Goal: Task Accomplishment & Management: Complete application form

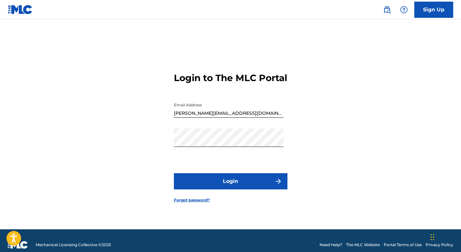
click at [230, 186] on button "Login" at bounding box center [230, 181] width 113 height 16
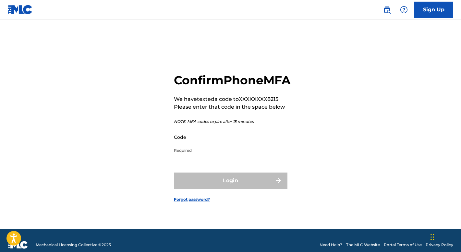
click at [203, 146] on input "Code" at bounding box center [229, 137] width 110 height 18
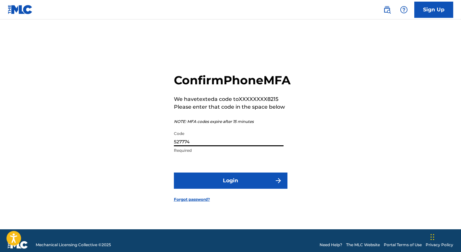
type input "527774"
click at [229, 188] on button "Login" at bounding box center [230, 181] width 113 height 16
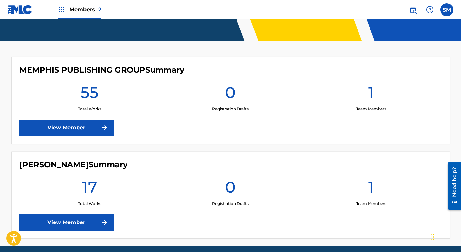
scroll to position [153, 0]
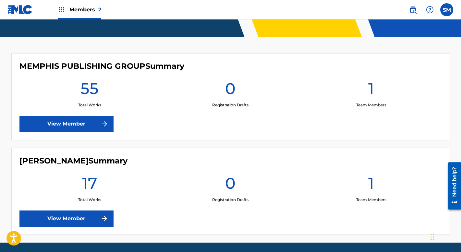
click at [68, 124] on link "View Member" at bounding box center [66, 124] width 94 height 16
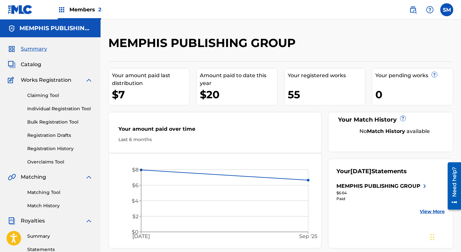
click at [32, 64] on span "Catalog" at bounding box center [31, 65] width 20 height 8
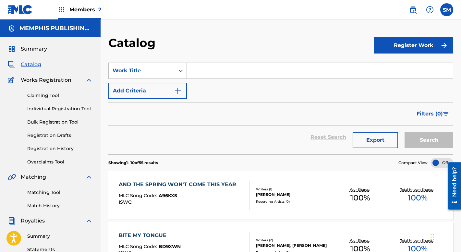
click at [423, 44] on button "Register Work" at bounding box center [413, 45] width 79 height 16
click at [394, 65] on link "Individual" at bounding box center [413, 67] width 79 height 16
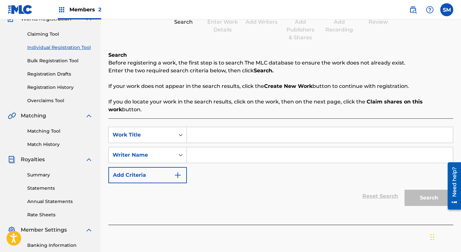
scroll to position [95, 0]
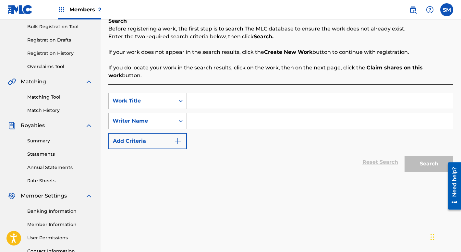
click at [200, 104] on input "Search Form" at bounding box center [320, 101] width 266 height 16
type input "[PERSON_NAME]"
click at [200, 122] on input "Search Form" at bounding box center [320, 121] width 266 height 16
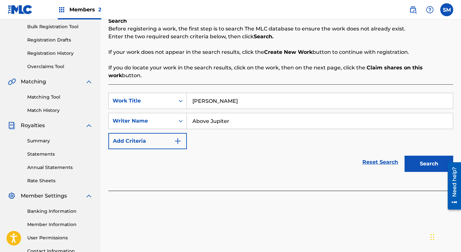
type input "Above Jupiter"
click at [428, 165] on button "Search" at bounding box center [428, 164] width 49 height 16
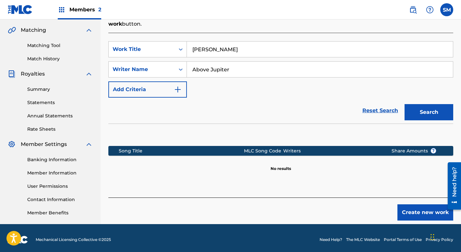
scroll to position [150, 0]
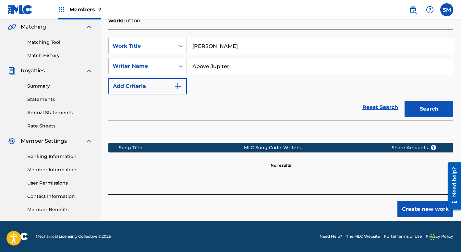
click at [428, 209] on button "Create new work" at bounding box center [425, 209] width 56 height 16
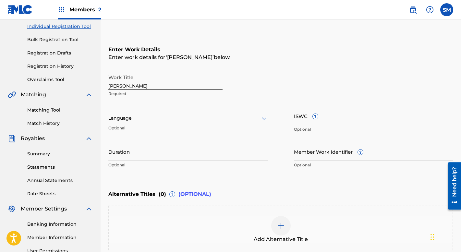
scroll to position [85, 0]
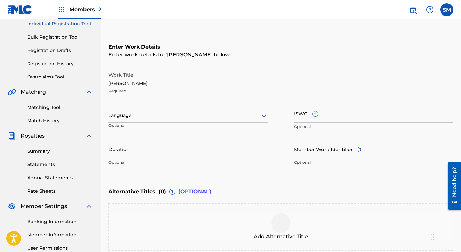
click at [362, 135] on div "Work Title [PERSON_NAME] Required Language Optional ISWC ? Optional Duration Op…" at bounding box center [280, 118] width 345 height 101
click at [263, 115] on icon at bounding box center [264, 116] width 8 height 8
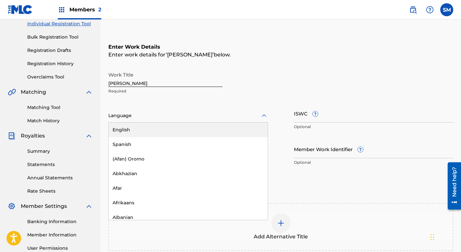
click at [128, 132] on div "English" at bounding box center [188, 130] width 159 height 15
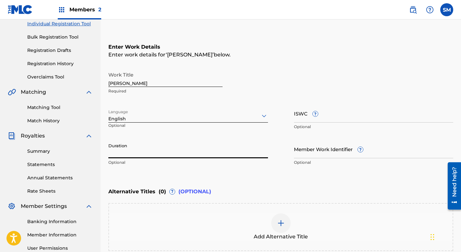
click at [180, 153] on input "Duration" at bounding box center [188, 149] width 160 height 18
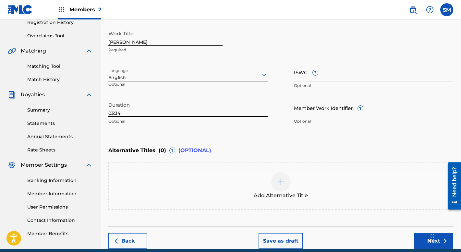
scroll to position [154, 0]
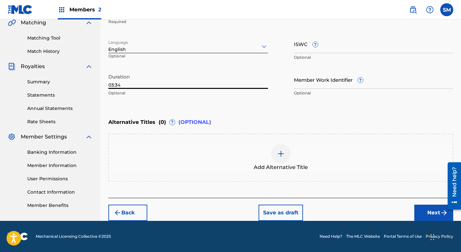
type input "03:34"
click at [427, 211] on button "Next" at bounding box center [433, 213] width 39 height 16
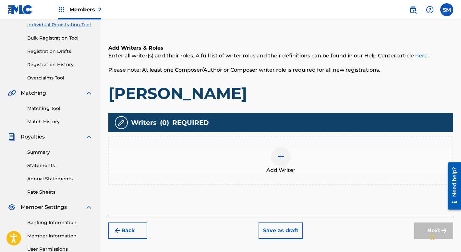
scroll to position [86, 0]
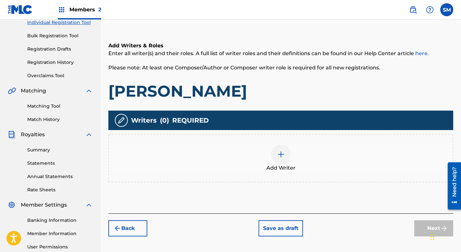
click at [280, 153] on img at bounding box center [281, 154] width 8 height 8
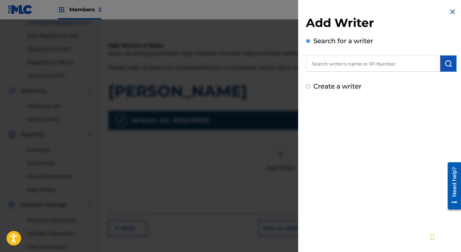
click at [309, 86] on input "Create a writer" at bounding box center [308, 86] width 4 height 4
radio input "false"
radio input "true"
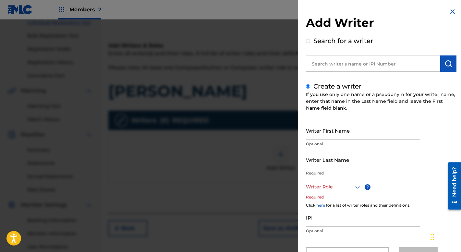
click at [326, 137] on input "Writer First Name" at bounding box center [363, 130] width 114 height 18
type input "[PERSON_NAME]"
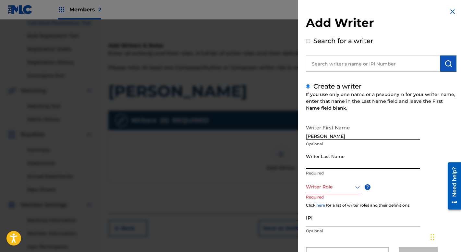
click at [325, 166] on input "Writer Last Name" at bounding box center [363, 159] width 114 height 18
type input "[PERSON_NAME]"
click at [326, 190] on div "Writer Role" at bounding box center [333, 187] width 55 height 15
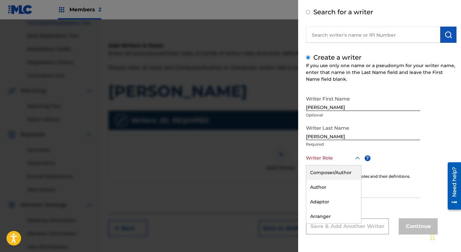
click at [340, 175] on div "Composer/Author" at bounding box center [333, 172] width 55 height 15
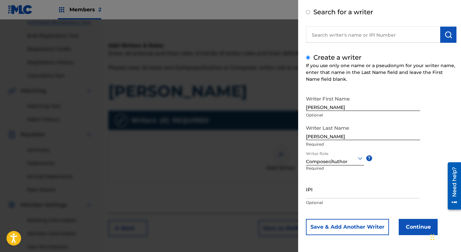
click at [324, 195] on input "IPI" at bounding box center [363, 189] width 114 height 18
type input "01221333216"
click at [361, 226] on button "Save & Add Another Writer" at bounding box center [347, 227] width 83 height 16
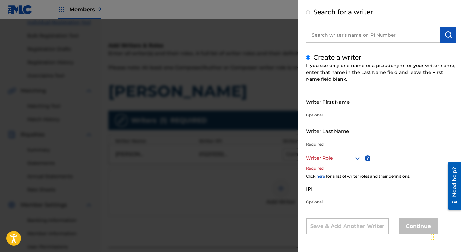
click at [341, 108] on input "Writer First Name" at bounding box center [363, 101] width 114 height 18
type input "[PERSON_NAME]"
click at [320, 137] on input "Writer Last Name" at bounding box center [363, 131] width 114 height 18
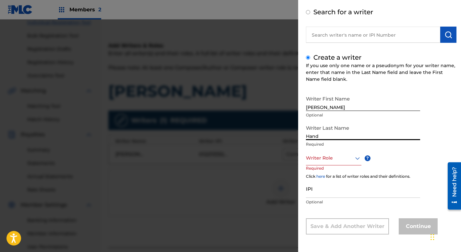
type input "Hand"
click at [319, 161] on div at bounding box center [333, 158] width 55 height 8
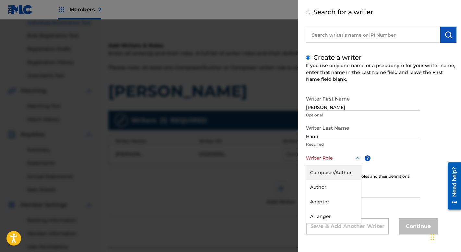
click at [320, 173] on div "Composer/Author" at bounding box center [333, 172] width 55 height 15
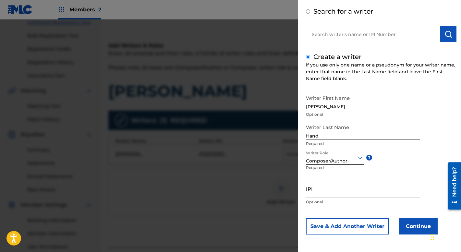
click at [318, 194] on input "IPI" at bounding box center [363, 188] width 114 height 18
type input "01221342803"
click at [421, 225] on button "Continue" at bounding box center [418, 226] width 39 height 16
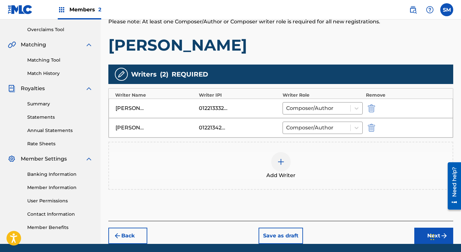
scroll to position [155, 0]
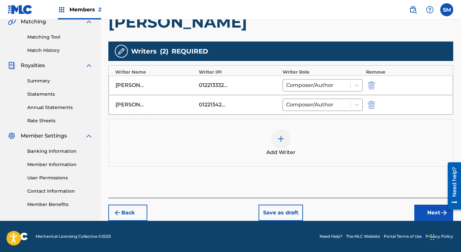
click at [432, 212] on button "Next" at bounding box center [433, 213] width 39 height 16
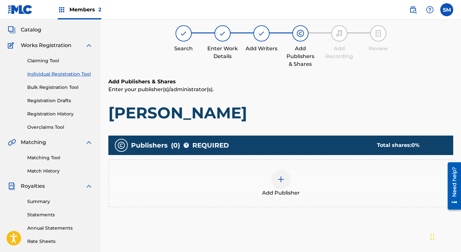
scroll to position [29, 0]
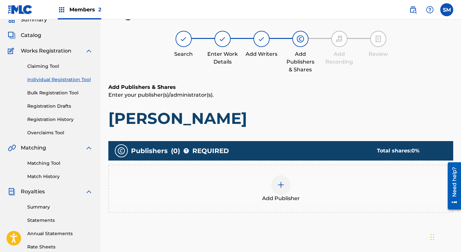
click at [281, 183] on img at bounding box center [281, 185] width 8 height 8
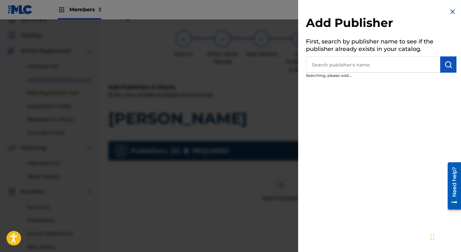
click at [339, 68] on input "text" at bounding box center [373, 64] width 134 height 16
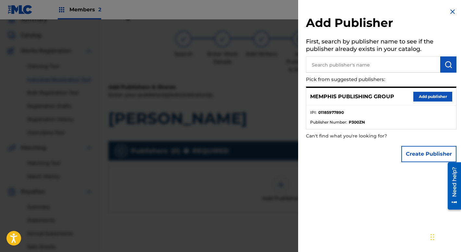
click at [432, 95] on button "Add publisher" at bounding box center [432, 97] width 39 height 10
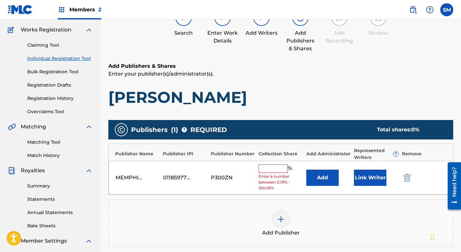
scroll to position [58, 0]
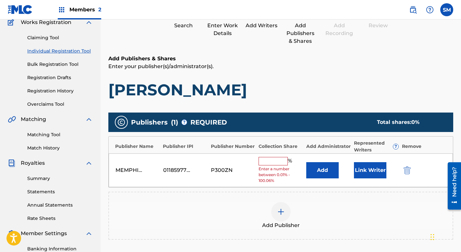
click at [275, 160] on input "text" at bounding box center [272, 161] width 29 height 8
type input "100"
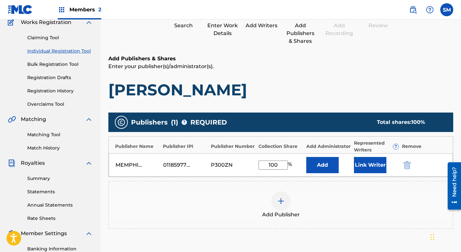
click at [298, 164] on div "100 %" at bounding box center [280, 165] width 44 height 9
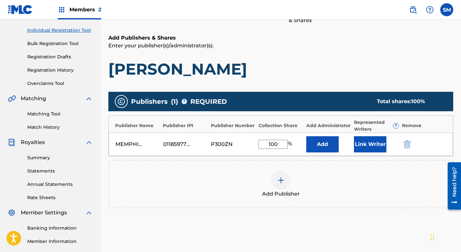
scroll to position [79, 0]
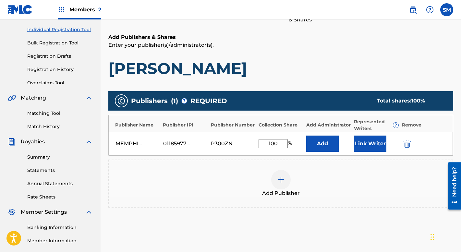
click at [375, 143] on button "Link Writer" at bounding box center [370, 144] width 32 height 16
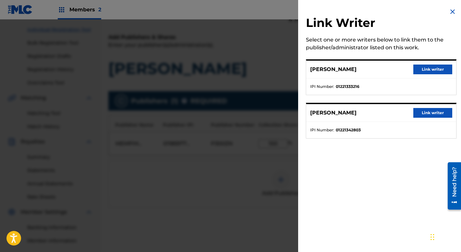
click at [432, 70] on button "Link writer" at bounding box center [432, 70] width 39 height 10
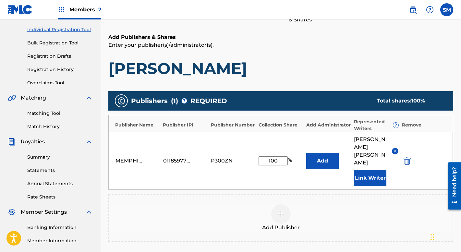
click at [371, 170] on button "Link Writer" at bounding box center [370, 178] width 32 height 16
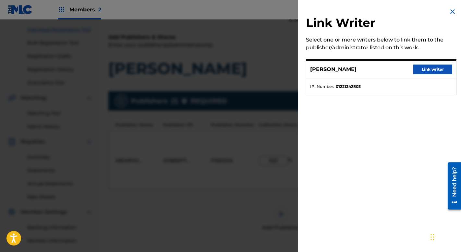
click at [429, 68] on button "Link writer" at bounding box center [432, 70] width 39 height 10
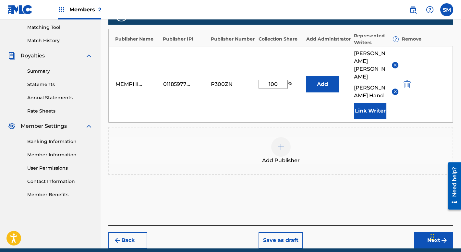
scroll to position [166, 0]
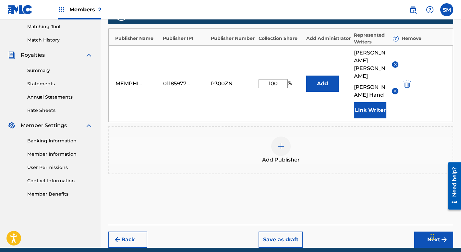
click at [433, 232] on button "Next" at bounding box center [433, 240] width 39 height 16
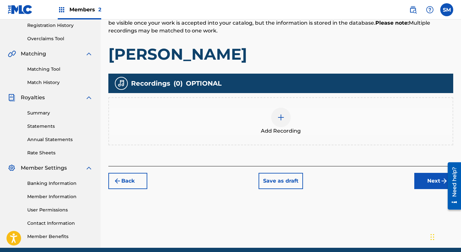
scroll to position [131, 0]
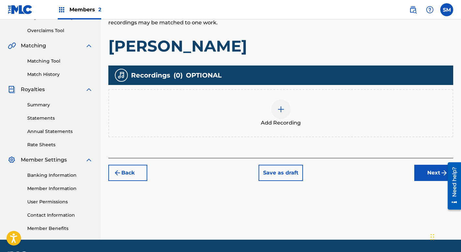
click at [280, 107] on img at bounding box center [281, 109] width 8 height 8
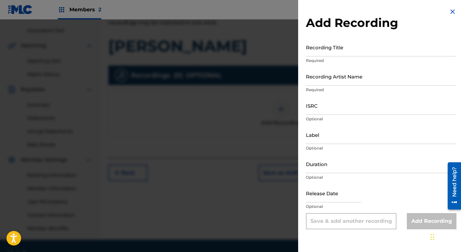
click at [332, 54] on input "Recording Title" at bounding box center [381, 47] width 150 height 18
type input "[PERSON_NAME]"
click at [342, 83] on input "Recording Artist Name" at bounding box center [381, 76] width 150 height 18
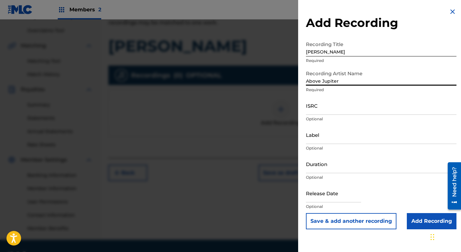
type input "Above Jupiter"
click at [338, 111] on input "ISRC" at bounding box center [381, 105] width 150 height 18
click at [347, 111] on input "QT45Z2500014" at bounding box center [381, 105] width 150 height 18
type input "QT45Z2500041"
click at [334, 141] on input "Label" at bounding box center [381, 134] width 150 height 18
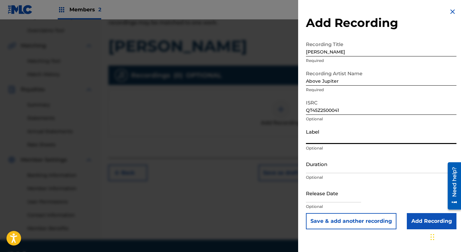
type input "Red Curtain Records"
click at [341, 171] on input "Duration" at bounding box center [381, 164] width 150 height 18
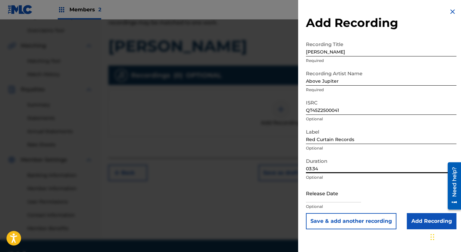
type input "03:34"
click at [338, 199] on input "text" at bounding box center [333, 193] width 55 height 18
select select "8"
select select "2025"
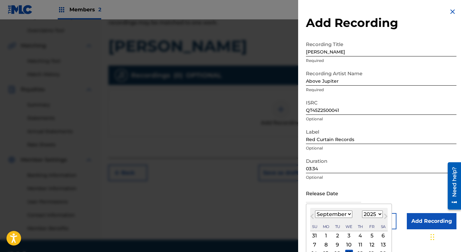
click at [349, 215] on select "January February March April May June July August September October November De…" at bounding box center [333, 213] width 37 height 7
select select "9"
click at [315, 210] on select "January February March April May June July August September October November De…" at bounding box center [333, 213] width 37 height 7
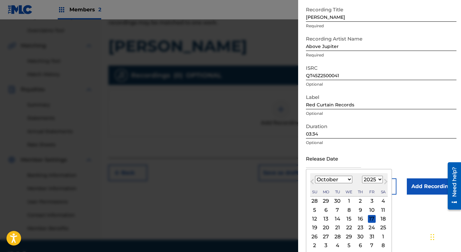
scroll to position [37, 0]
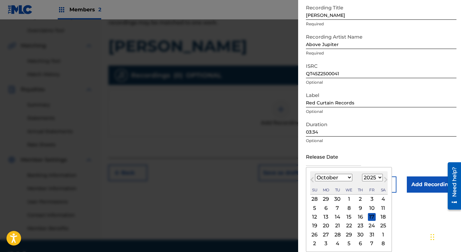
click at [371, 218] on div "17" at bounding box center [372, 217] width 8 height 8
type input "[DATE]"
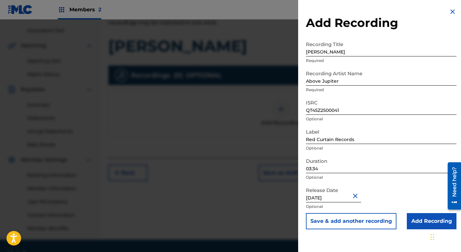
scroll to position [0, 0]
click at [427, 222] on input "Add Recording" at bounding box center [432, 221] width 50 height 16
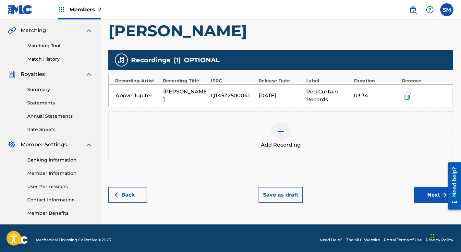
scroll to position [150, 0]
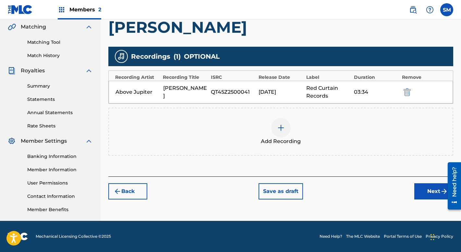
click at [433, 191] on button "Next" at bounding box center [433, 191] width 39 height 16
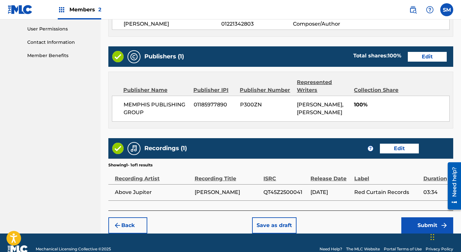
scroll to position [317, 0]
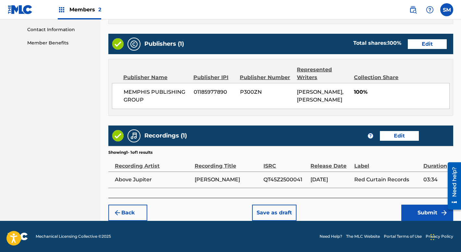
click at [429, 213] on button "Submit" at bounding box center [427, 213] width 52 height 16
